Goal: Information Seeking & Learning: Learn about a topic

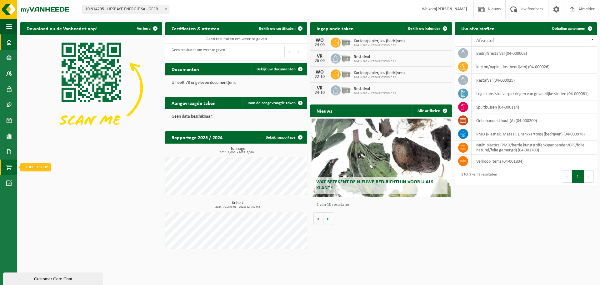
click at [8, 171] on span at bounding box center [9, 167] width 6 height 16
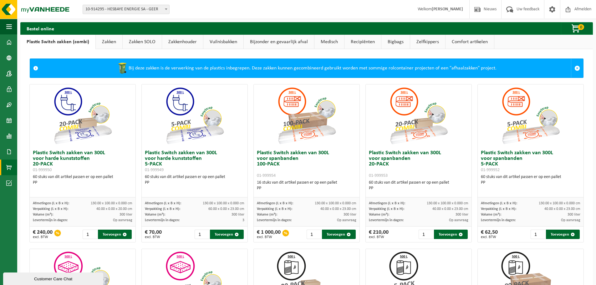
click at [430, 43] on link "Zelfkippers" at bounding box center [427, 42] width 35 height 14
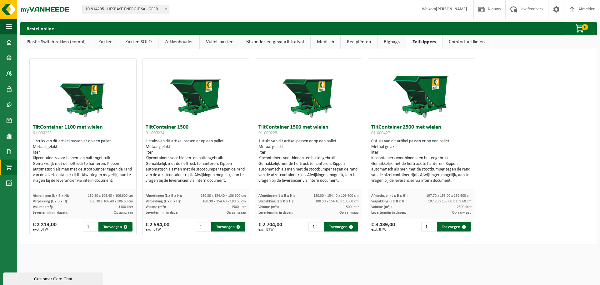
click at [361, 39] on link "Recipiënten" at bounding box center [359, 42] width 37 height 14
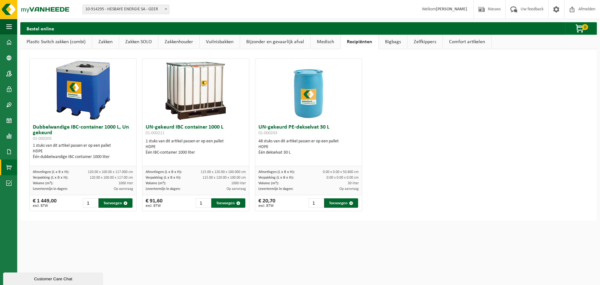
click at [392, 42] on link "Bigbags" at bounding box center [393, 42] width 28 height 14
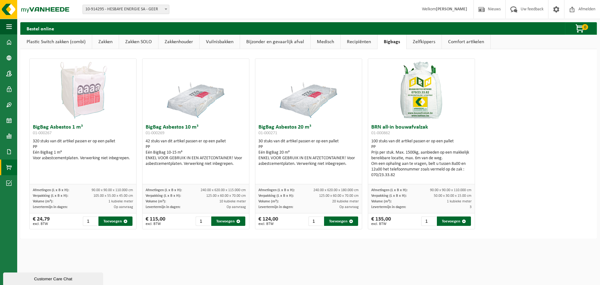
click at [447, 42] on link "Comfort artikelen" at bounding box center [466, 42] width 48 height 14
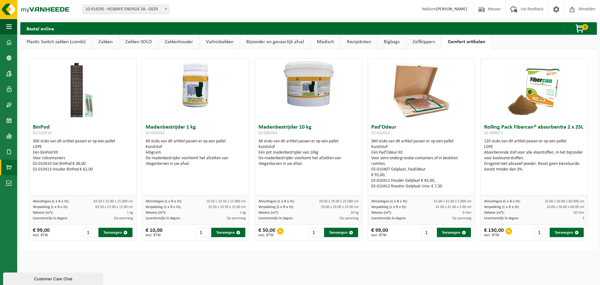
drag, startPoint x: 266, startPoint y: 41, endPoint x: 257, endPoint y: 42, distance: 8.8
click at [265, 41] on link "Bijzonder en gevaarlijk afval" at bounding box center [275, 42] width 70 height 14
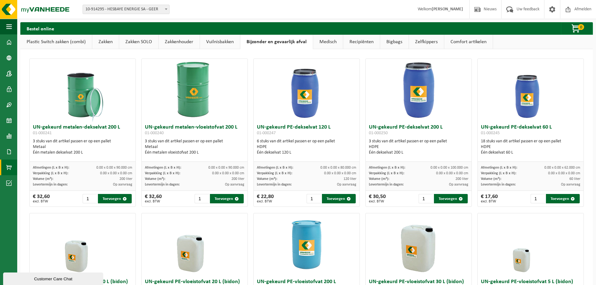
drag, startPoint x: 228, startPoint y: 40, endPoint x: 219, endPoint y: 40, distance: 9.4
click at [228, 40] on link "Vuilnisbakken" at bounding box center [220, 42] width 40 height 14
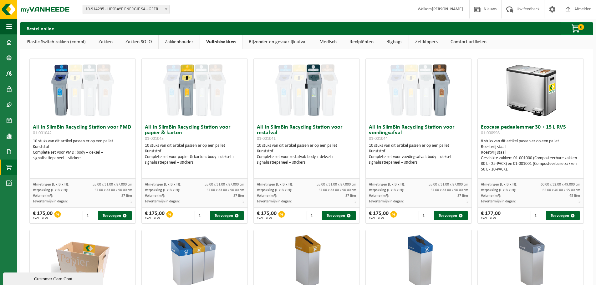
click at [186, 39] on link "Zakkenhouder" at bounding box center [179, 42] width 41 height 14
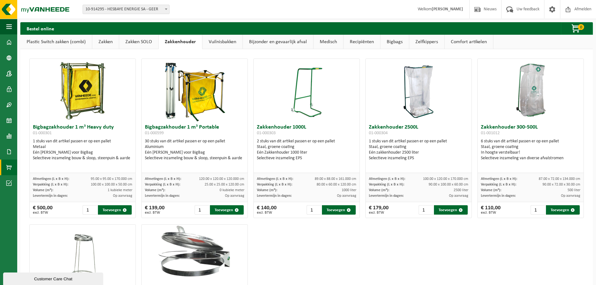
drag, startPoint x: 152, startPoint y: 43, endPoint x: 144, endPoint y: 44, distance: 8.5
click at [151, 44] on link "Zakken SOLO" at bounding box center [138, 42] width 39 height 14
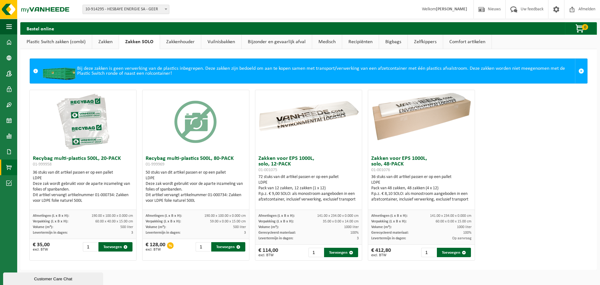
click at [110, 47] on link "Zakken" at bounding box center [105, 42] width 27 height 14
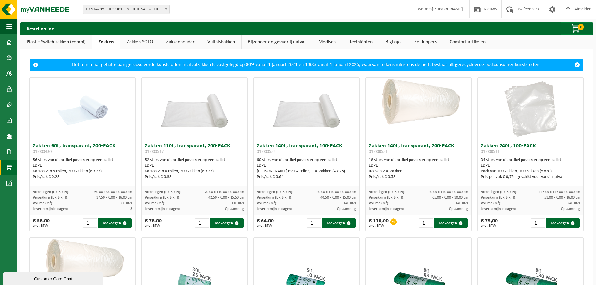
click at [145, 41] on link "Zakken SOLO" at bounding box center [139, 42] width 39 height 14
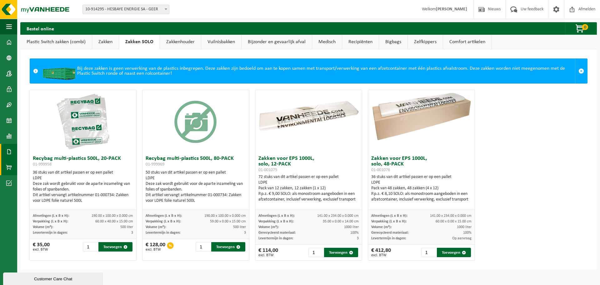
click at [10, 154] on span at bounding box center [9, 152] width 6 height 16
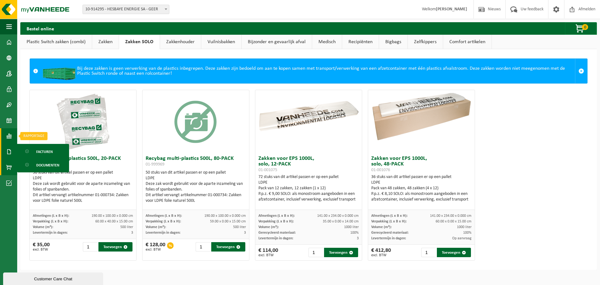
click at [9, 133] on span at bounding box center [9, 136] width 6 height 16
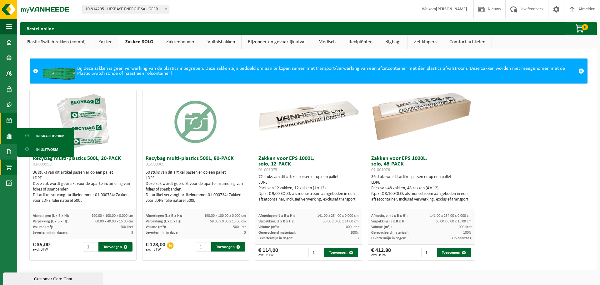
click at [8, 115] on span at bounding box center [9, 121] width 6 height 16
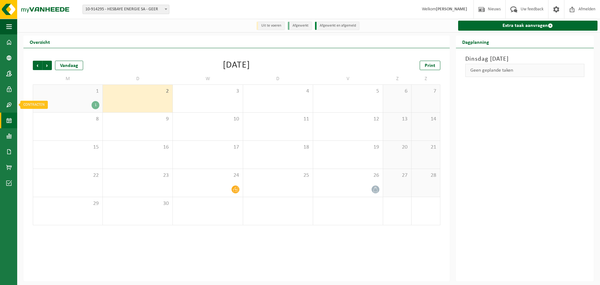
click at [12, 103] on link "Contracten" at bounding box center [8, 105] width 17 height 16
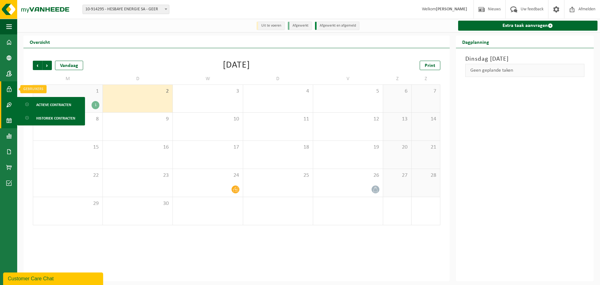
click at [15, 90] on link "Gebruikers" at bounding box center [8, 89] width 17 height 16
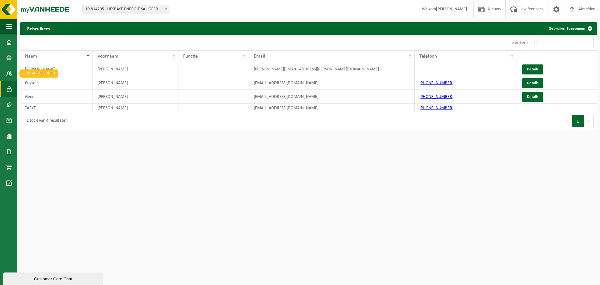
click at [16, 71] on link "Contactpersonen" at bounding box center [8, 74] width 17 height 16
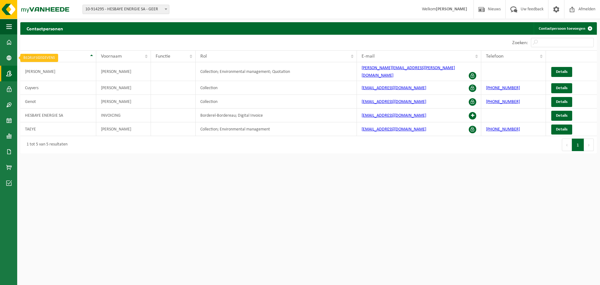
click at [13, 55] on link "Bedrijfsgegevens" at bounding box center [8, 58] width 17 height 16
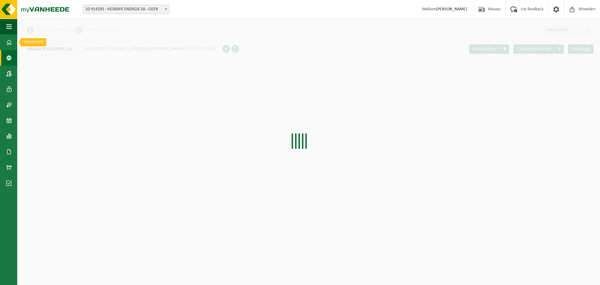
click at [11, 40] on span at bounding box center [9, 42] width 6 height 16
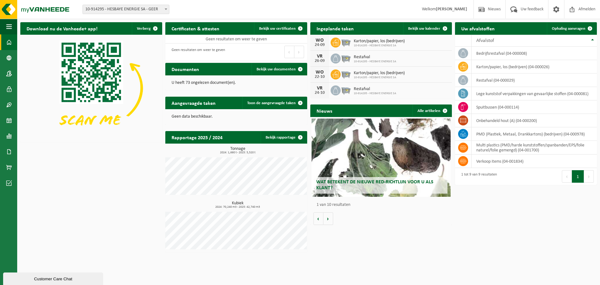
click at [339, 176] on div "Wat betekent de nieuwe RED-richtlijn voor u als klant?" at bounding box center [381, 157] width 139 height 78
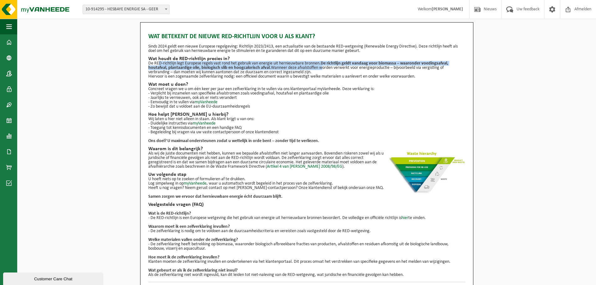
drag, startPoint x: 157, startPoint y: 61, endPoint x: 322, endPoint y: 69, distance: 164.6
click at [322, 69] on p "De RED-richtlijn legt Europese regels vast rond het gebruik van energie uit her…" at bounding box center [306, 67] width 317 height 13
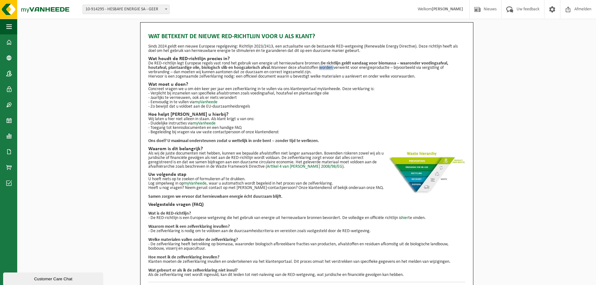
click at [322, 69] on p "De RED-richtlijn legt Europese regels vast rond het gebruik van energie uit her…" at bounding box center [306, 67] width 317 height 13
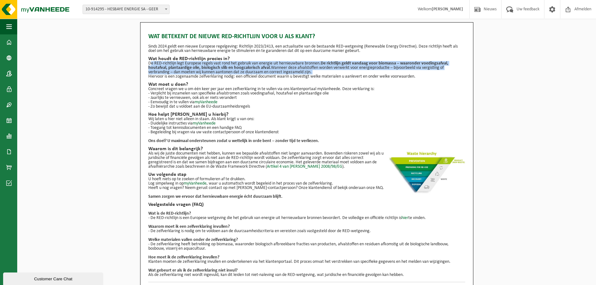
click at [322, 69] on p "De RED-richtlijn legt Europese regels vast rond het gebruik van energie uit her…" at bounding box center [306, 67] width 317 height 13
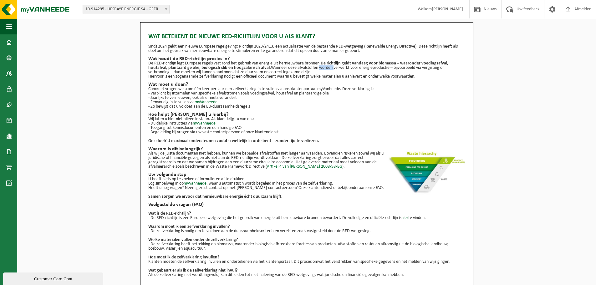
click at [322, 69] on p "De RED-richtlijn legt Europese regels vast rond het gebruik van energie uit her…" at bounding box center [306, 67] width 317 height 13
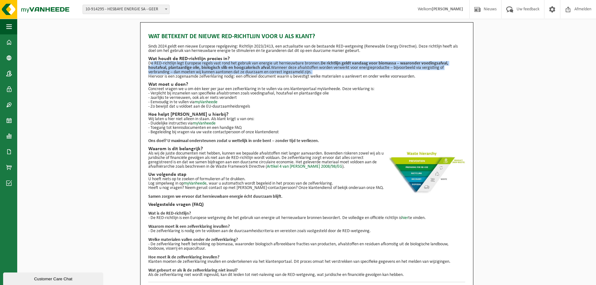
click at [322, 69] on p "De RED-richtlijn legt Europese regels vast rond het gebruik van energie uit her…" at bounding box center [306, 67] width 317 height 13
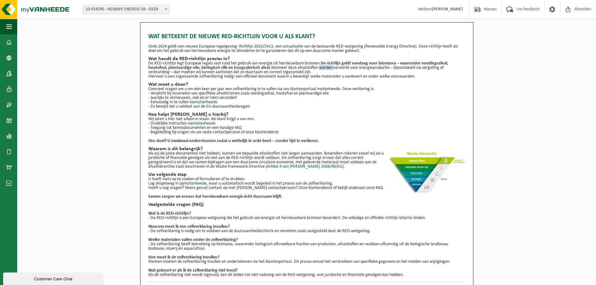
click at [322, 69] on p "De RED-richtlijn legt Europese regels vast rond het gebruik van energie uit her…" at bounding box center [306, 67] width 317 height 13
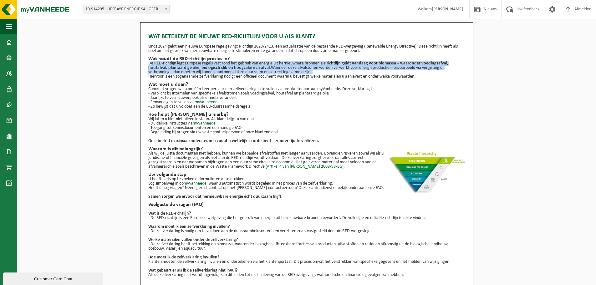
click at [322, 69] on p "De RED-richtlijn legt Europese regels vast rond het gebruik van energie uit her…" at bounding box center [306, 67] width 317 height 13
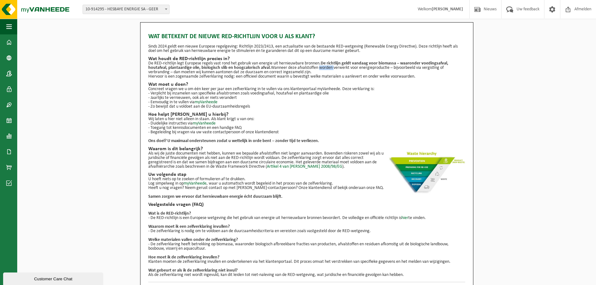
click at [322, 69] on p "De RED-richtlijn legt Europese regels vast rond het gebruik van energie uit her…" at bounding box center [306, 67] width 317 height 13
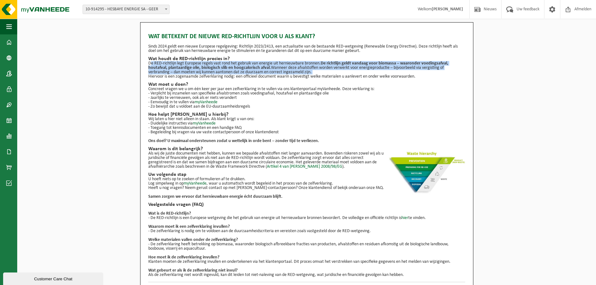
click at [322, 69] on p "De RED-richtlijn legt Europese regels vast rond het gebruik van energie uit her…" at bounding box center [306, 67] width 317 height 13
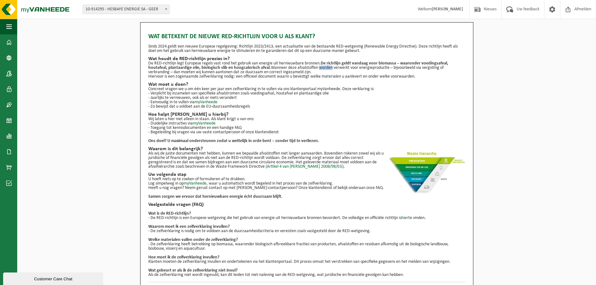
click at [323, 68] on p "De RED-richtlijn legt Europese regels vast rond het gebruik van energie uit her…" at bounding box center [306, 67] width 317 height 13
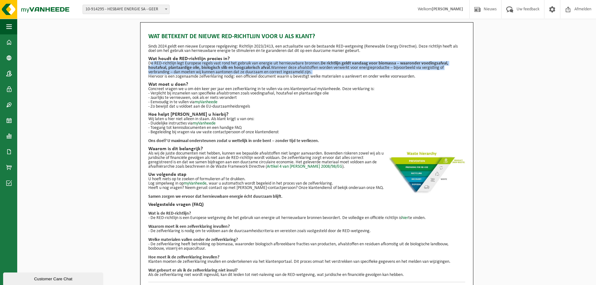
click at [323, 68] on p "De RED-richtlijn legt Europese regels vast rond het gebruik van energie uit her…" at bounding box center [306, 67] width 317 height 13
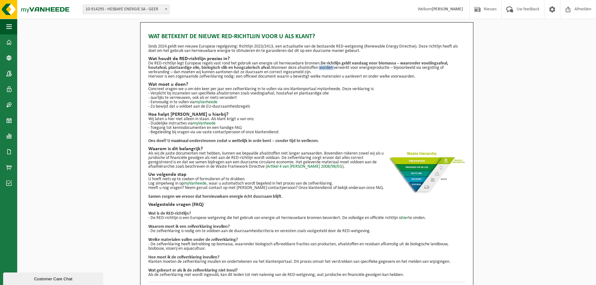
click at [323, 68] on p "De RED-richtlijn legt Europese regels vast rond het gebruik van energie uit her…" at bounding box center [306, 67] width 317 height 13
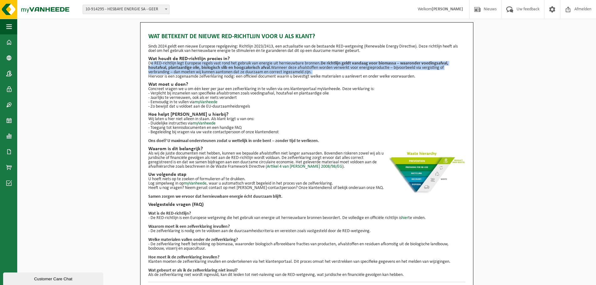
click at [323, 68] on p "De RED-richtlijn legt Europese regels vast rond het gebruik van energie uit her…" at bounding box center [306, 67] width 317 height 13
click at [323, 67] on p "De RED-richtlijn legt Europese regels vast rond het gebruik van energie uit her…" at bounding box center [306, 67] width 317 height 13
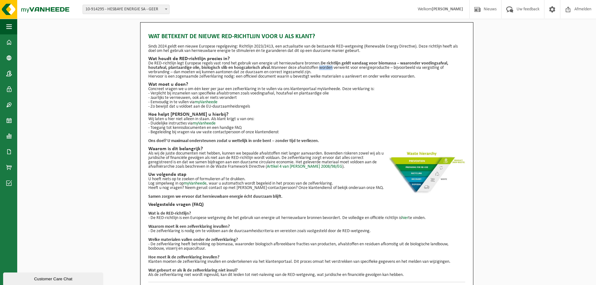
click at [323, 64] on p "De RED-richtlijn legt Europese regels vast rond het gebruik van energie uit her…" at bounding box center [306, 67] width 317 height 13
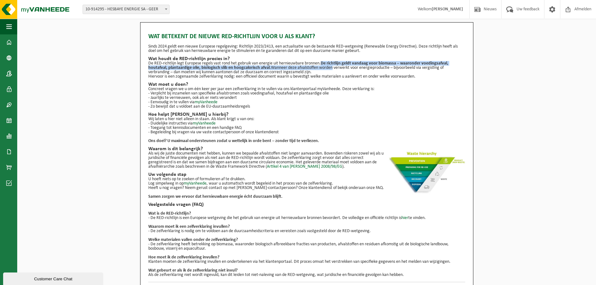
click at [324, 63] on strong "De richtlijn geldt vandaag voor biomassa – waaronder voedingsafval, houtafval, …" at bounding box center [298, 65] width 300 height 9
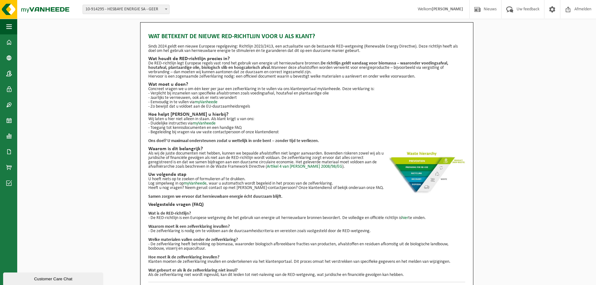
click at [325, 60] on h2 "Wat houdt de RED-richtlijn precies in?" at bounding box center [306, 58] width 317 height 5
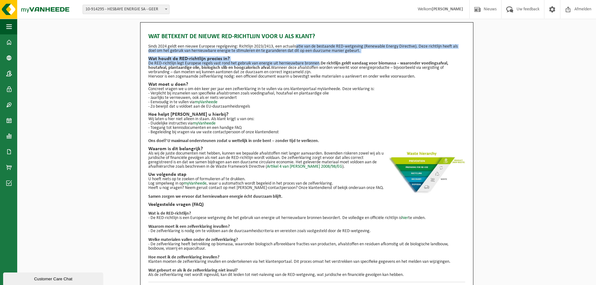
drag, startPoint x: 318, startPoint y: 64, endPoint x: 296, endPoint y: 46, distance: 28.7
click at [296, 46] on div "Wat betekent de nieuwe RED-richtlijn voor u als klant? Sinds 2024 geldt een nie…" at bounding box center [306, 153] width 317 height 248
click at [296, 46] on p "Sinds 2024 geldt een nieuwe Europese regelgeving: Richtlijn 2023/2413, een actu…" at bounding box center [306, 48] width 317 height 9
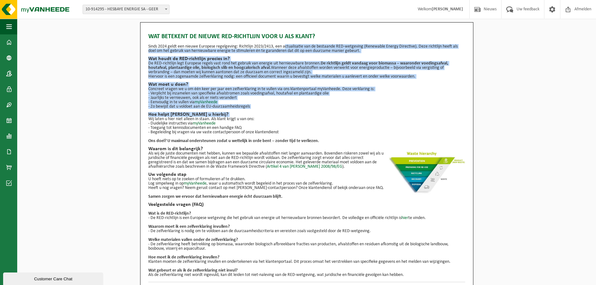
drag, startPoint x: 296, startPoint y: 46, endPoint x: 300, endPoint y: 109, distance: 63.6
click at [300, 109] on div "Wat betekent de nieuwe RED-richtlijn voor u als klant? Sinds 2024 geldt een nie…" at bounding box center [306, 153] width 317 height 248
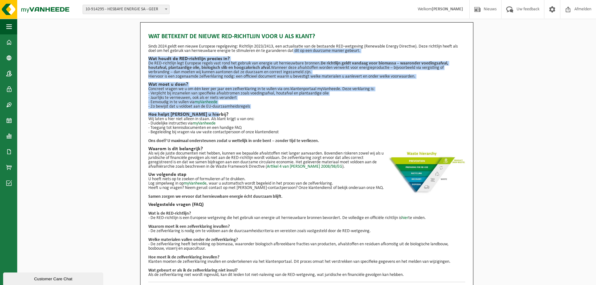
drag, startPoint x: 300, startPoint y: 110, endPoint x: 293, endPoint y: 52, distance: 58.5
click at [293, 52] on div "Wat betekent de nieuwe RED-richtlijn voor u als klant? Sinds 2024 geldt een nie…" at bounding box center [306, 153] width 317 height 248
click at [293, 52] on p "Sinds 2024 geldt een nieuwe Europese regelgeving: Richtlijn 2023/2413, een actu…" at bounding box center [306, 48] width 317 height 9
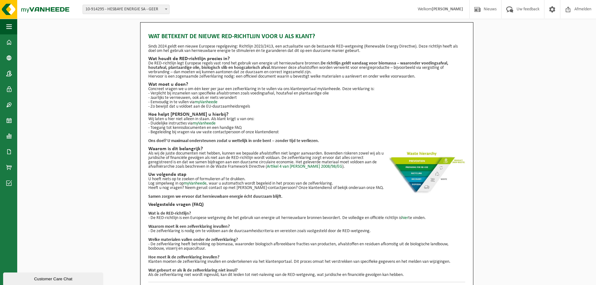
scroll to position [11, 0]
